Goal: Check status: Check status

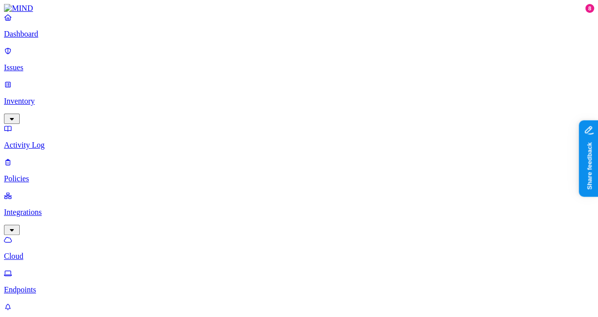
scroll to position [31, 0]
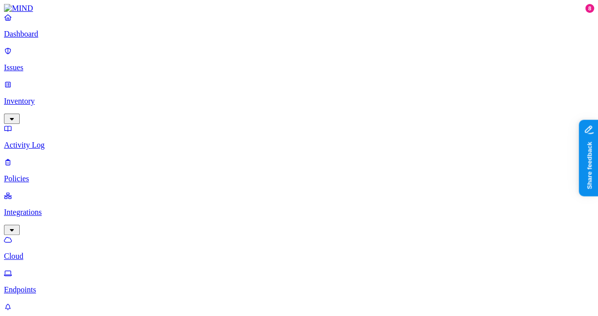
click at [48, 238] on nav "Dashboard Issues Inventory Activity Log Policies Integrations Cloud Endpoints W…" at bounding box center [299, 187] width 590 height 349
